Goal: Task Accomplishment & Management: Manage account settings

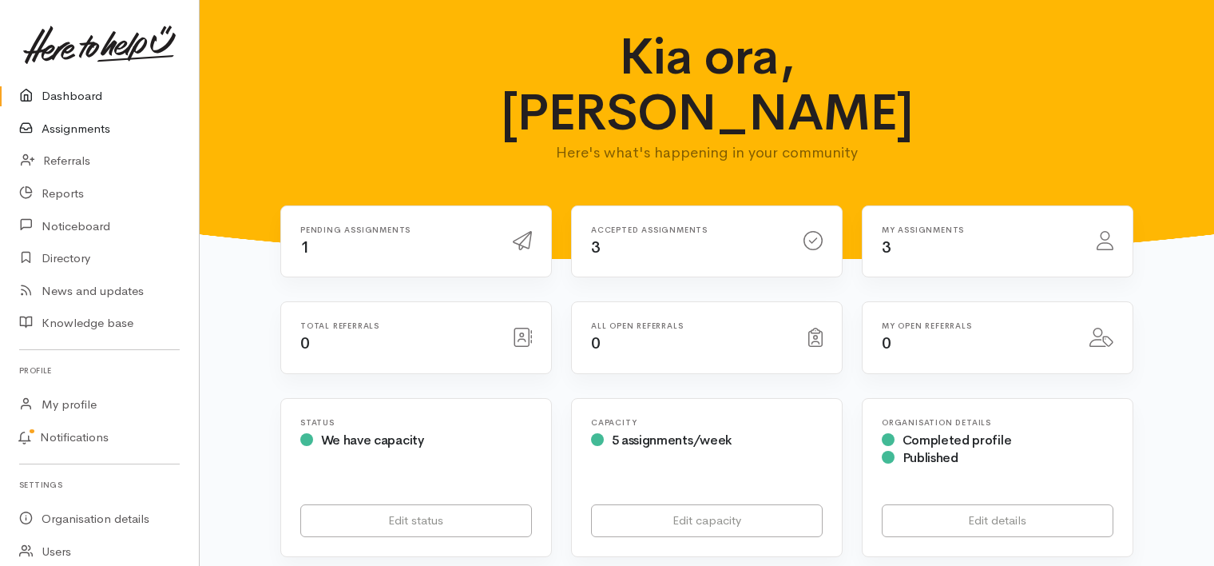
click at [89, 127] on link "Assignments" at bounding box center [99, 129] width 199 height 33
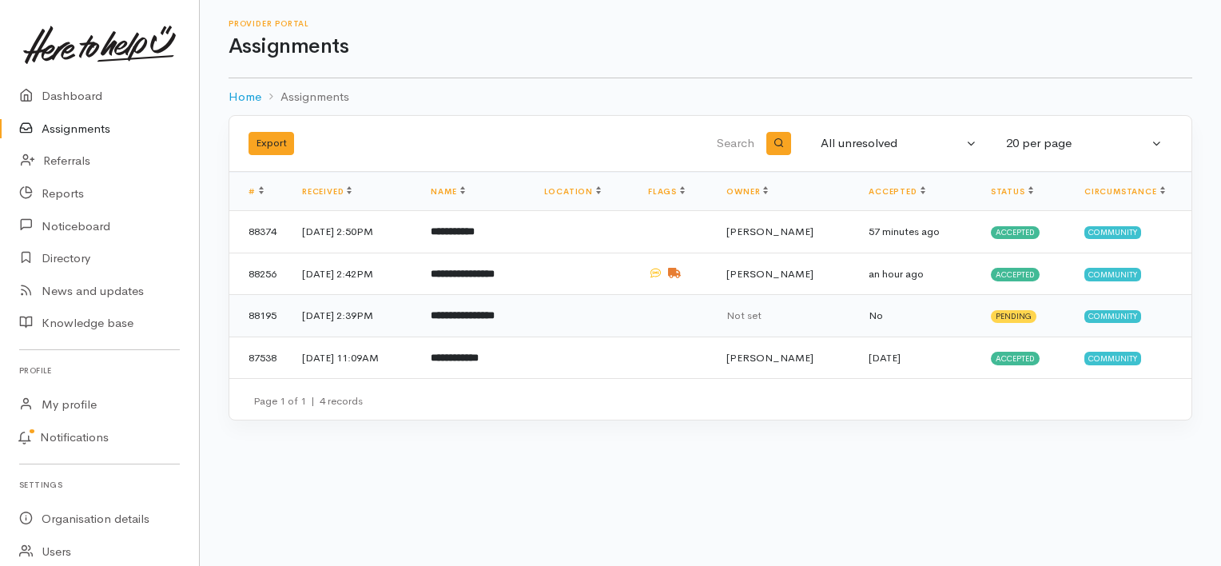
click at [495, 316] on b "**********" at bounding box center [463, 315] width 64 height 10
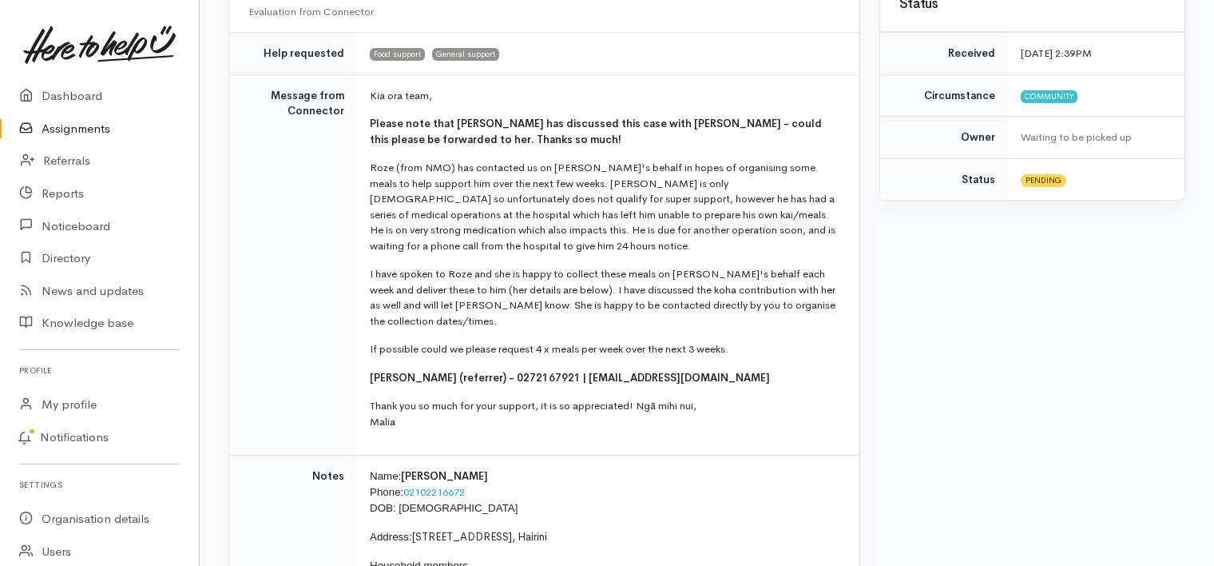
scroll to position [372, 0]
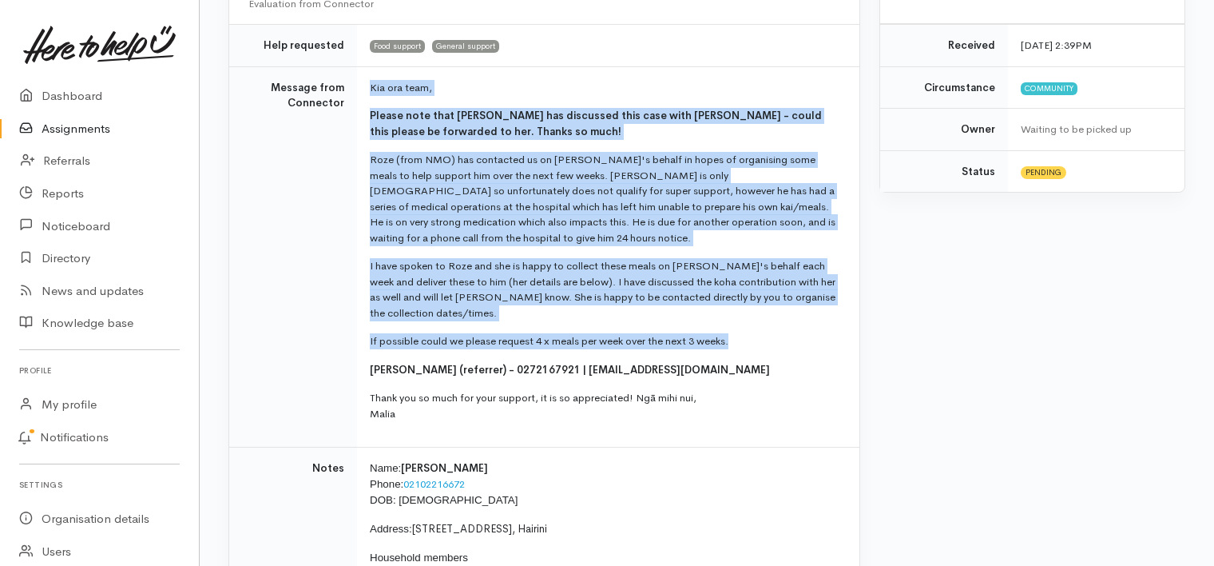
drag, startPoint x: 370, startPoint y: 82, endPoint x: 734, endPoint y: 329, distance: 440.1
click at [734, 329] on td "Kia ora team, Please note that Amanda has discussed this case with Renee - coul…" at bounding box center [608, 256] width 503 height 381
copy td "Kia ora team, Please note that Amanda has discussed this case with Renee - coul…"
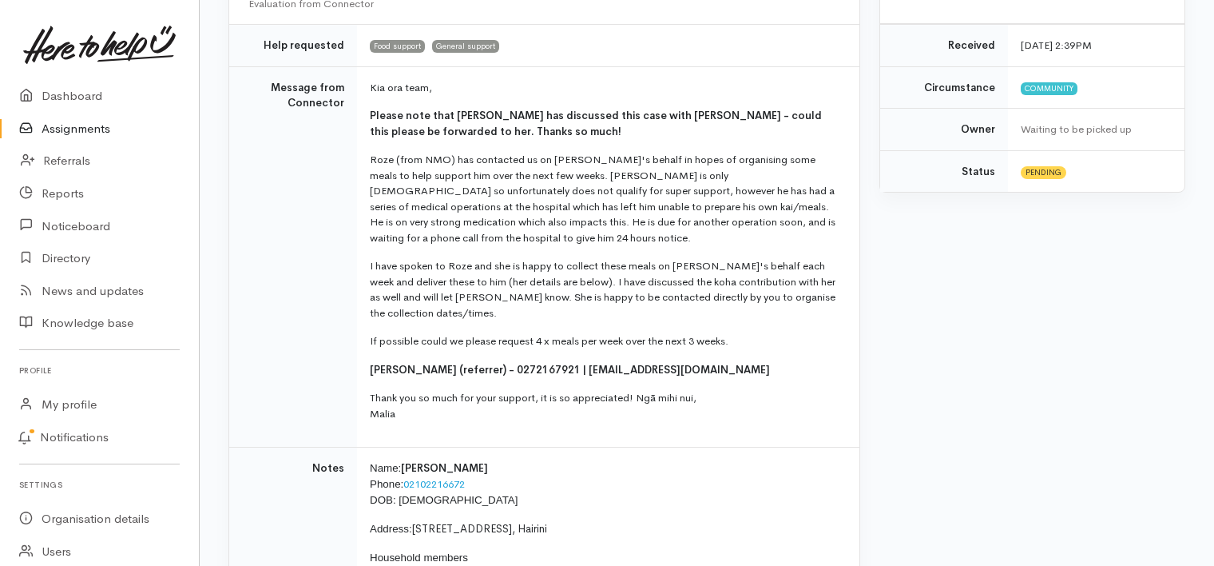
click at [304, 405] on td "Message from Connector" at bounding box center [293, 256] width 128 height 381
drag, startPoint x: 370, startPoint y: 84, endPoint x: 737, endPoint y: 340, distance: 448.2
click at [737, 340] on td "Kia ora team, Please note that Amanda has discussed this case with Renee - coul…" at bounding box center [608, 256] width 503 height 381
copy td "Kia ora team, Please note that Amanda has discussed this case with Renee - coul…"
